Goal: Transaction & Acquisition: Purchase product/service

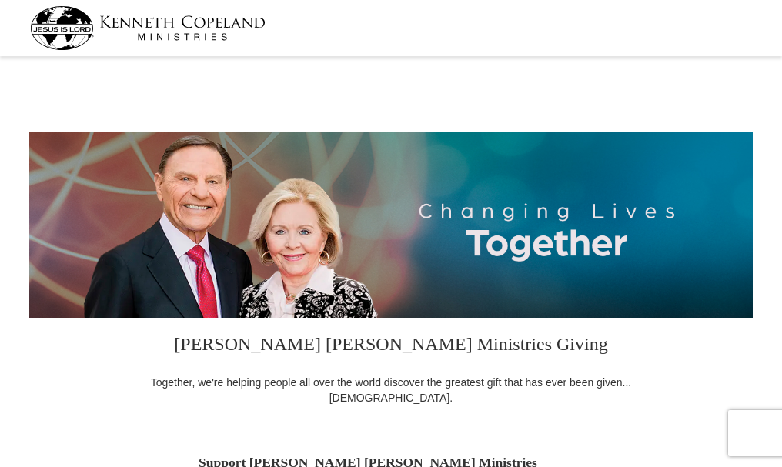
select select "CA"
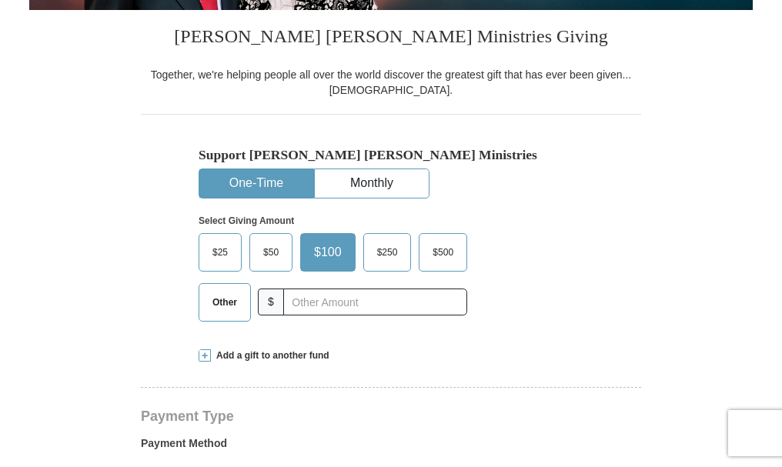
click at [226, 304] on span "Other" at bounding box center [225, 302] width 40 height 23
click at [0, 0] on input "Other" at bounding box center [0, 0] width 0 height 0
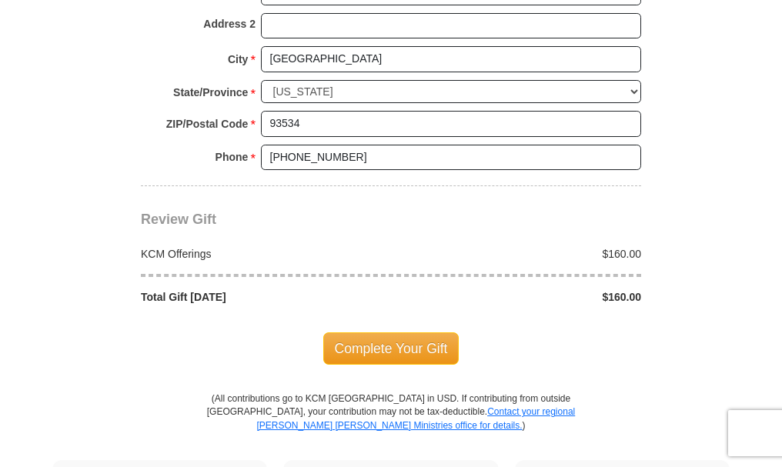
scroll to position [1232, 0]
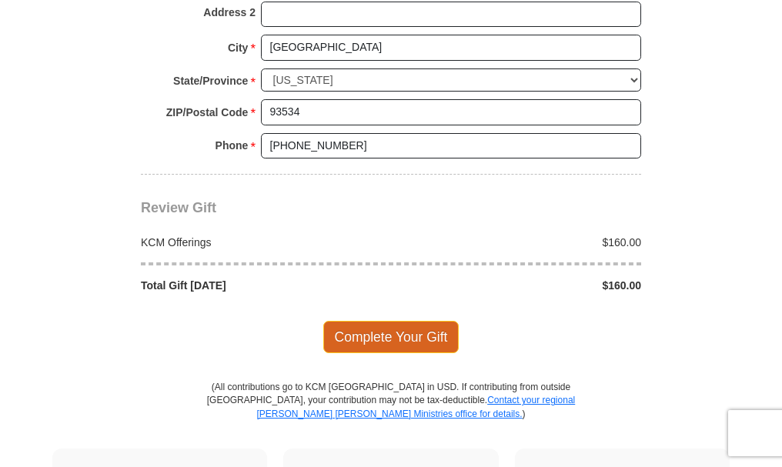
type input "160.00"
click at [386, 341] on span "Complete Your Gift" at bounding box center [391, 337] width 136 height 32
